Goal: Transaction & Acquisition: Purchase product/service

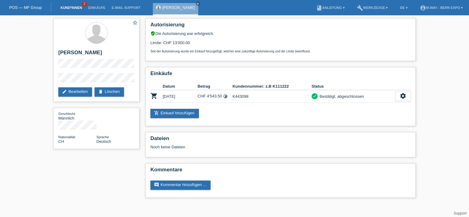
click at [70, 7] on link "Kund*innen" at bounding box center [71, 8] width 28 height 4
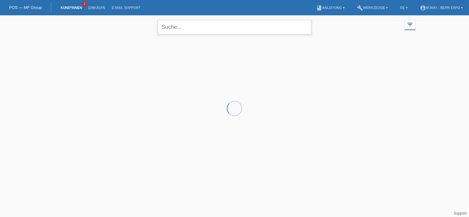
click at [208, 33] on input "text" at bounding box center [235, 27] width 154 height 14
type input "r"
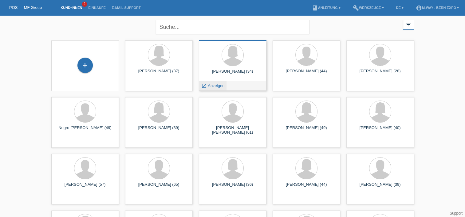
click at [214, 85] on span "Anzeigen" at bounding box center [216, 86] width 17 height 5
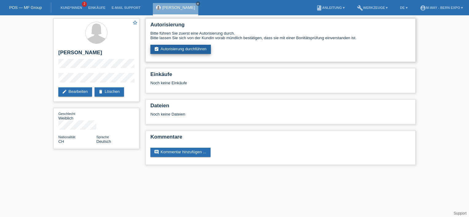
click at [177, 52] on link "assignment_turned_in Autorisierung durchführen" at bounding box center [180, 49] width 60 height 9
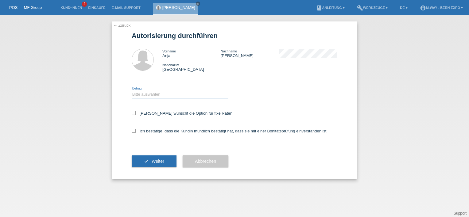
click at [172, 95] on select "Bitte auswählen CHF 1.00 - CHF 499.00 CHF 500.00 - CHF 1'999.00 CHF 2'000.00 - …" at bounding box center [180, 94] width 97 height 7
select select "3"
click at [132, 91] on select "Bitte auswählen CHF 1.00 - CHF 499.00 CHF 500.00 - CHF 1'999.00 CHF 2'000.00 - …" at bounding box center [180, 94] width 97 height 7
click at [134, 131] on icon at bounding box center [134, 131] width 4 height 4
click at [134, 131] on input "Ich bestätige, dass die Kundin mündlich bestätigt hat, dass sie mit einer Bonit…" at bounding box center [134, 131] width 4 height 4
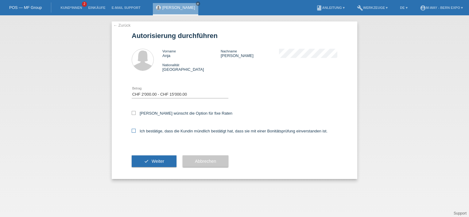
checkbox input "true"
click at [166, 166] on button "check Weiter" at bounding box center [154, 162] width 45 height 12
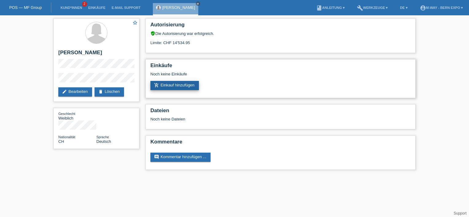
click at [179, 85] on link "add_shopping_cart Einkauf hinzufügen" at bounding box center [174, 85] width 49 height 9
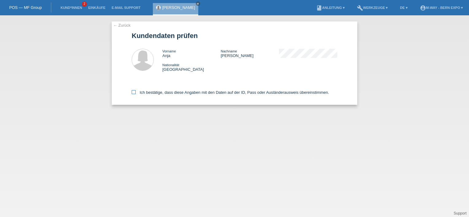
click at [135, 95] on label "Ich bestätige, dass diese Angaben mit den Daten auf der ID, Pass oder Ausländer…" at bounding box center [230, 92] width 197 height 5
click at [135, 94] on input "Ich bestätige, dass diese Angaben mit den Daten auf der ID, Pass oder Ausländer…" at bounding box center [134, 92] width 4 height 4
checkbox input "true"
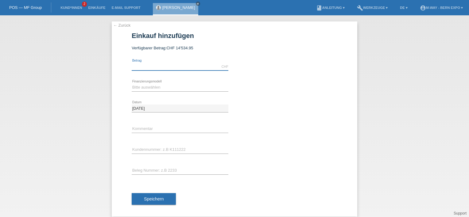
click at [160, 67] on input "text" at bounding box center [180, 67] width 97 height 8
click at [378, 9] on link "build Werkzeuge ▾" at bounding box center [372, 8] width 37 height 4
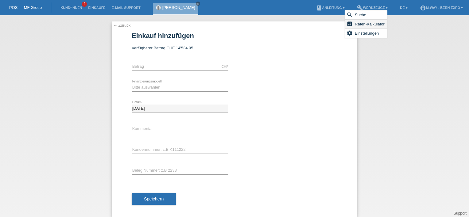
click at [361, 23] on span "Raten-Kalkulator" at bounding box center [370, 23] width 32 height 7
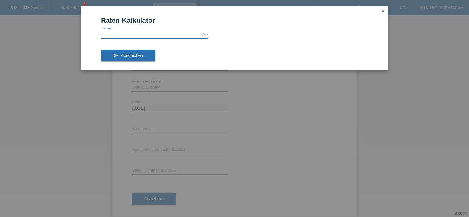
click at [155, 34] on input "text" at bounding box center [154, 35] width 107 height 8
click at [231, 100] on div "Raten-Kalkulator CHF error Betrag send Abschicken close" at bounding box center [234, 108] width 469 height 217
click at [383, 11] on icon "close" at bounding box center [383, 10] width 5 height 5
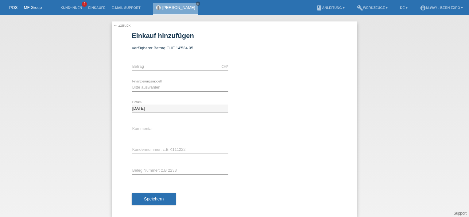
click at [156, 71] on icon at bounding box center [180, 71] width 97 height 0
click at [161, 66] on input "text" at bounding box center [180, 67] width 97 height 8
type input "3023.90"
click at [159, 92] on icon at bounding box center [180, 92] width 97 height 0
click at [159, 90] on select "Bitte auswählen Fixe Raten Kauf auf Rechnung mit Teilzahlungsoption" at bounding box center [180, 87] width 97 height 7
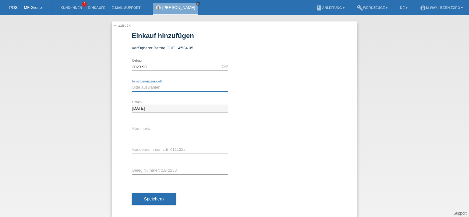
select select "77"
click at [132, 84] on select "Bitte auswählen Fixe Raten Kauf auf Rechnung mit Teilzahlungsoption" at bounding box center [180, 87] width 97 height 7
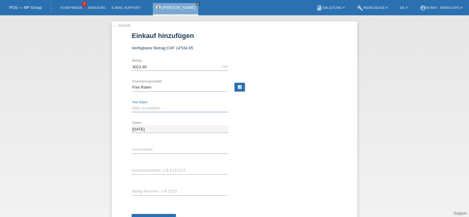
click at [152, 109] on select "Bitte auswählen 4 Raten 5 Raten 6 Raten 7 Raten 8 Raten 9 Raten 10 Raten 11 Rat…" at bounding box center [180, 108] width 97 height 7
select select "202"
click at [132, 105] on select "Bitte auswählen 4 Raten 5 Raten 6 Raten 7 Raten 8 Raten 9 Raten 10 Raten 11 Rat…" at bounding box center [180, 108] width 97 height 7
click at [162, 173] on input "text" at bounding box center [180, 171] width 97 height 8
type input "K443100"
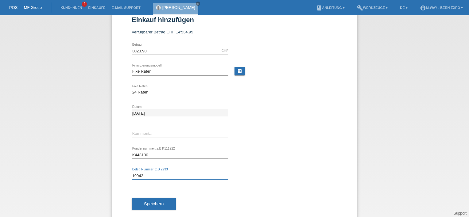
scroll to position [15, 0]
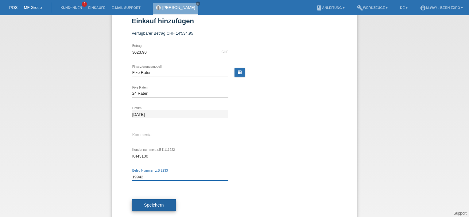
type input "19942"
click at [151, 202] on button "Speichern" at bounding box center [154, 206] width 44 height 12
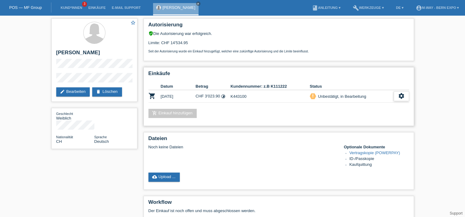
click at [398, 95] on icon "settings" at bounding box center [401, 96] width 7 height 7
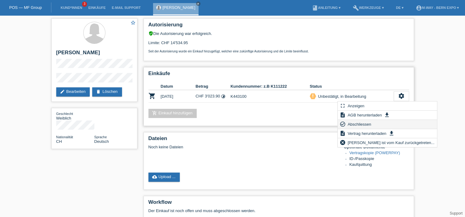
click at [366, 124] on span "Abschliessen" at bounding box center [358, 124] width 25 height 7
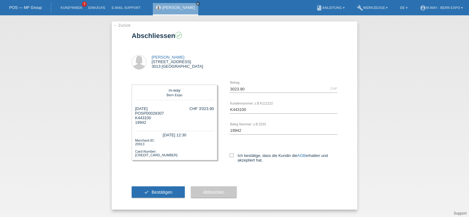
click at [118, 26] on link "← Zurück" at bounding box center [121, 25] width 17 height 5
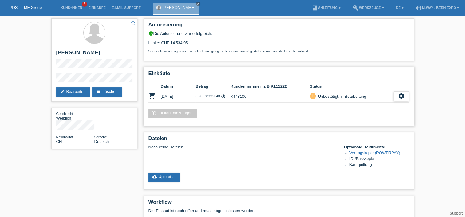
click at [402, 94] on icon "settings" at bounding box center [401, 96] width 7 height 7
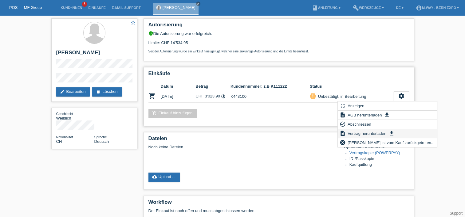
click at [377, 134] on span "Vertrag herunterladen" at bounding box center [366, 133] width 41 height 7
